Goal: Information Seeking & Learning: Learn about a topic

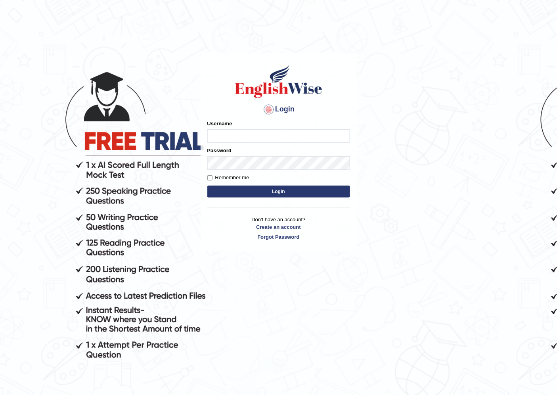
click at [221, 131] on input "Username" at bounding box center [278, 135] width 143 height 13
type input "0468472829"
click at [263, 189] on button "Login" at bounding box center [278, 191] width 143 height 12
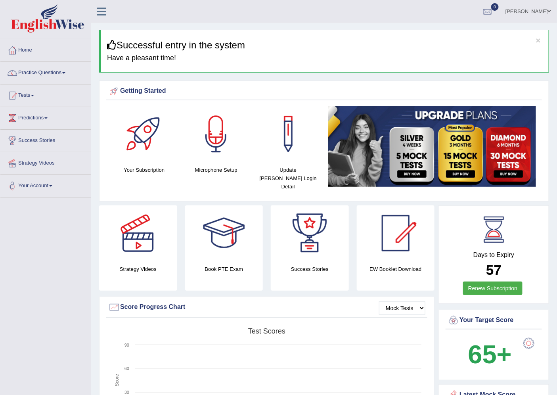
click at [42, 70] on link "Practice Questions" at bounding box center [45, 72] width 90 height 20
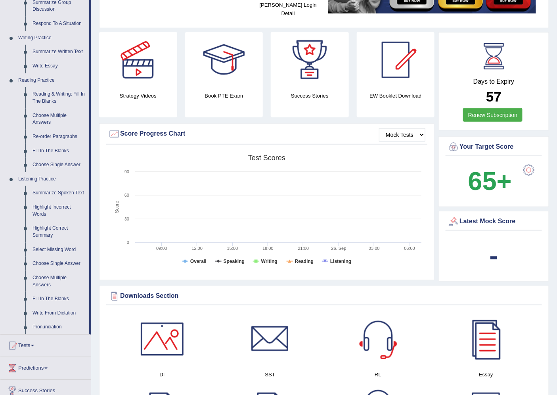
scroll to position [176, 0]
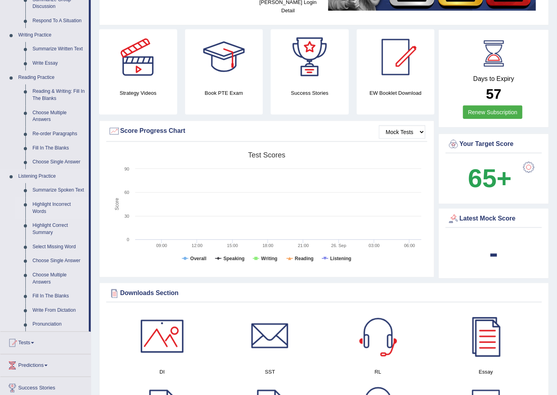
click at [48, 206] on link "Highlight Incorrect Words" at bounding box center [59, 207] width 60 height 21
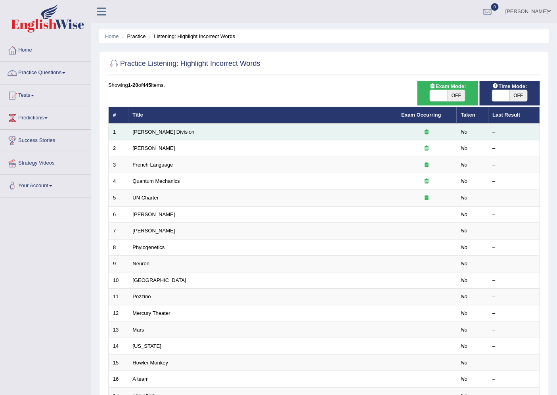
click at [184, 132] on td "Ward Division" at bounding box center [262, 132] width 269 height 17
click at [147, 133] on link "Ward Division" at bounding box center [164, 132] width 62 height 6
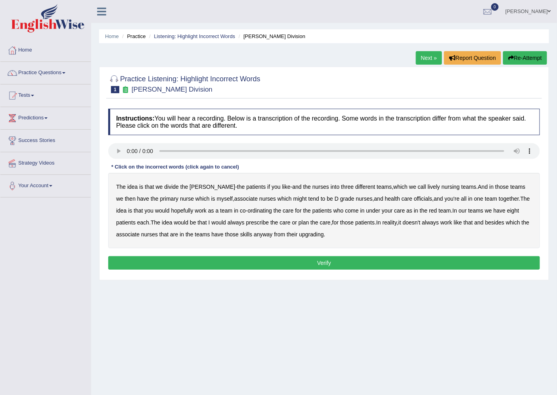
click at [427, 184] on b "lively" at bounding box center [433, 186] width 12 height 6
click at [293, 199] on b "might" at bounding box center [299, 198] width 13 height 6
click at [414, 197] on b "officials" at bounding box center [423, 198] width 18 height 6
click at [366, 210] on b "under" at bounding box center [373, 210] width 14 height 6
click at [366, 212] on b "under" at bounding box center [373, 210] width 14 height 6
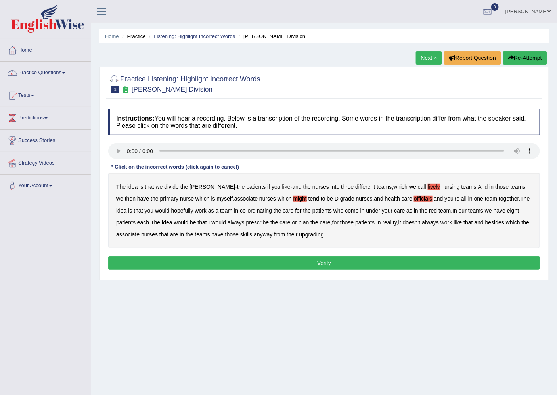
click at [227, 222] on b "always" at bounding box center [235, 222] width 17 height 6
click at [312, 233] on b "upgrading" at bounding box center [311, 234] width 25 height 6
click at [315, 263] on button "Verify" at bounding box center [323, 262] width 431 height 13
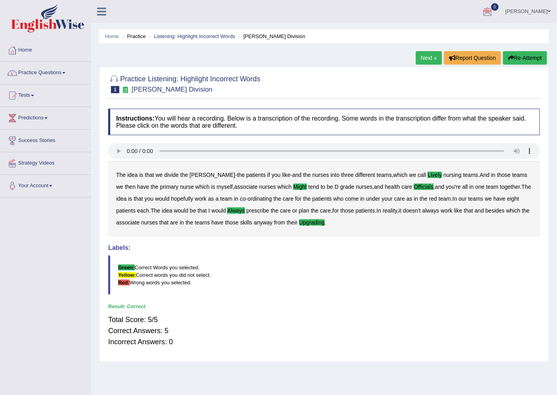
click at [416, 60] on link "Next »" at bounding box center [429, 57] width 26 height 13
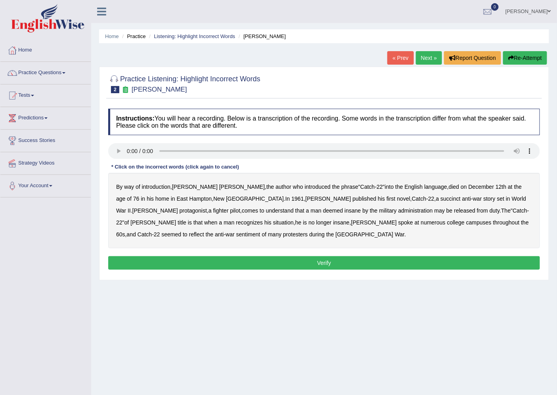
click at [440, 198] on b "succinct" at bounding box center [450, 198] width 20 height 6
click at [398, 210] on b "administration" at bounding box center [415, 210] width 34 height 6
click at [273, 219] on b "situation" at bounding box center [283, 222] width 21 height 6
click at [204, 231] on b "reflect" at bounding box center [196, 234] width 15 height 6
click at [237, 259] on button "Verify" at bounding box center [323, 262] width 431 height 13
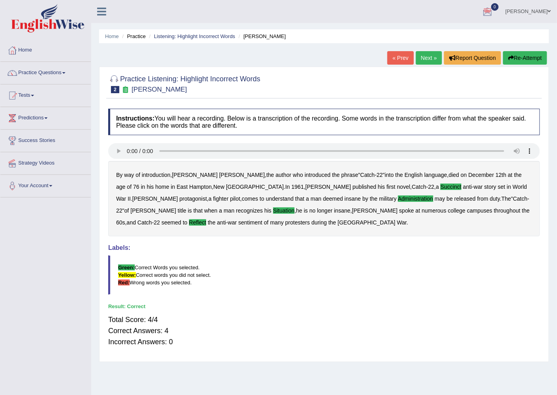
click at [419, 55] on link "Next »" at bounding box center [429, 57] width 26 height 13
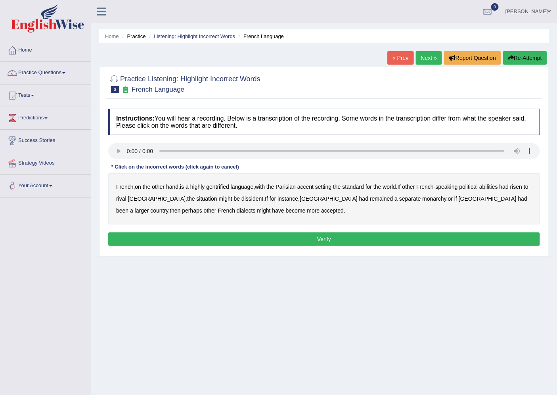
click at [223, 188] on b "gentrified" at bounding box center [217, 186] width 23 height 6
click at [496, 189] on div "French , on the other hand , is a highly gentrified language , with the Parisia…" at bounding box center [323, 198] width 431 height 51
click at [496, 183] on b "abilities" at bounding box center [488, 186] width 19 height 6
click at [241, 196] on b "dissident" at bounding box center [252, 198] width 22 height 6
click at [422, 200] on b "monarchy" at bounding box center [434, 198] width 24 height 6
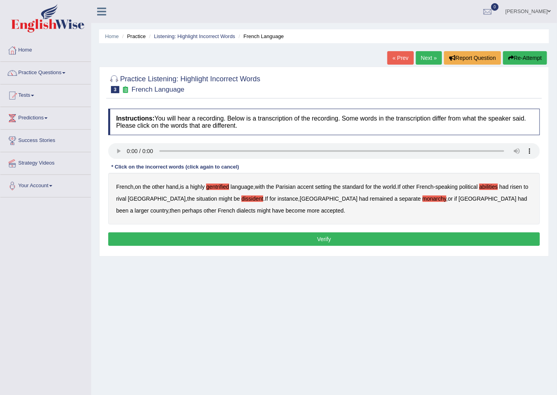
click at [242, 236] on button "Verify" at bounding box center [323, 238] width 431 height 13
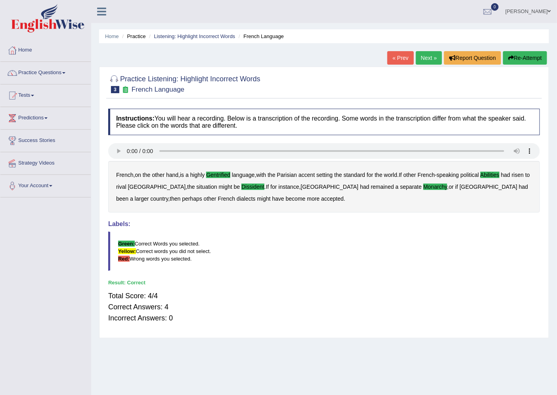
click at [423, 55] on link "Next »" at bounding box center [429, 57] width 26 height 13
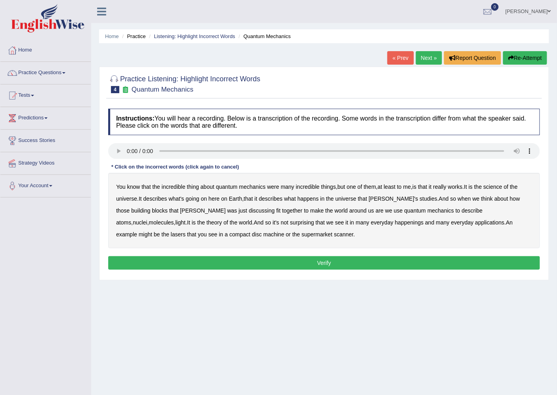
click at [498, 189] on b "science" at bounding box center [492, 186] width 19 height 6
click at [249, 210] on b "discussing" at bounding box center [262, 210] width 26 height 6
click at [395, 222] on b "happenings" at bounding box center [409, 222] width 29 height 6
click at [263, 236] on b "machine" at bounding box center [273, 234] width 21 height 6
click at [276, 261] on button "Verify" at bounding box center [323, 262] width 431 height 13
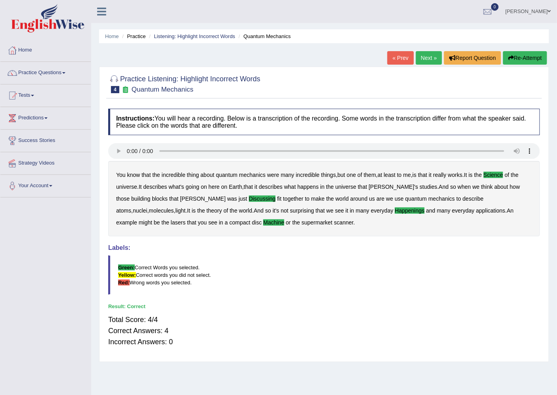
click at [421, 55] on link "Next »" at bounding box center [429, 57] width 26 height 13
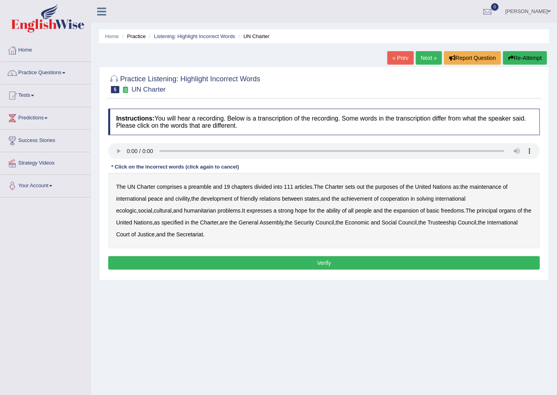
click at [362, 190] on div "The UN Charter comprises a preamble and 19 chapters divided into 111 articles .…" at bounding box center [323, 210] width 431 height 75
click at [360, 185] on b "out" at bounding box center [360, 186] width 8 height 6
click at [180, 200] on b "civility" at bounding box center [182, 198] width 14 height 6
click at [136, 207] on b "ecologic" at bounding box center [126, 210] width 20 height 6
click at [326, 212] on b "ability" at bounding box center [333, 210] width 14 height 6
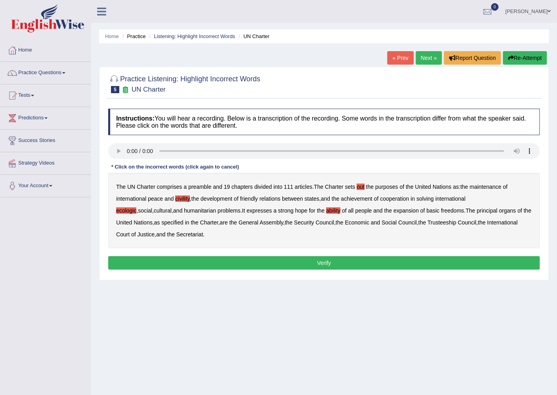
click at [211, 259] on button "Verify" at bounding box center [323, 262] width 431 height 13
